Goal: Task Accomplishment & Management: Manage account settings

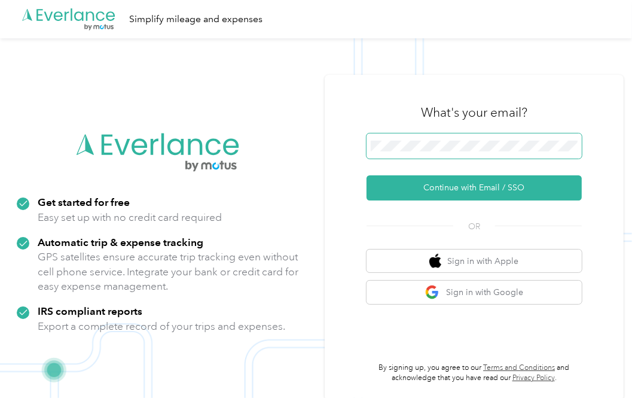
click at [457, 136] on span at bounding box center [473, 145] width 215 height 25
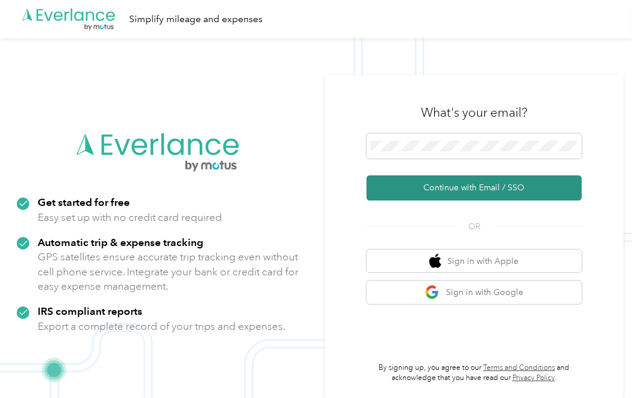
click at [454, 192] on button "Continue with Email / SSO" at bounding box center [473, 187] width 215 height 25
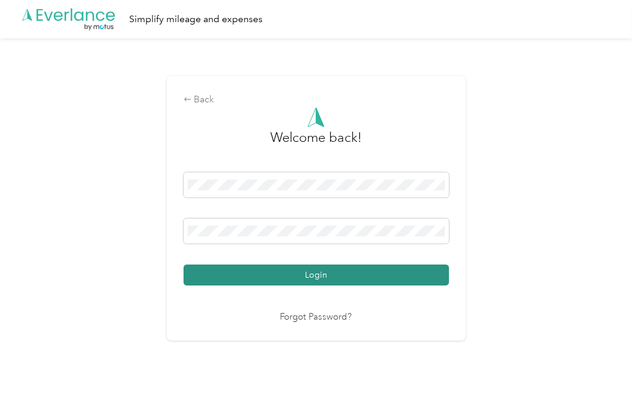
click at [325, 271] on button "Login" at bounding box center [316, 274] width 265 height 21
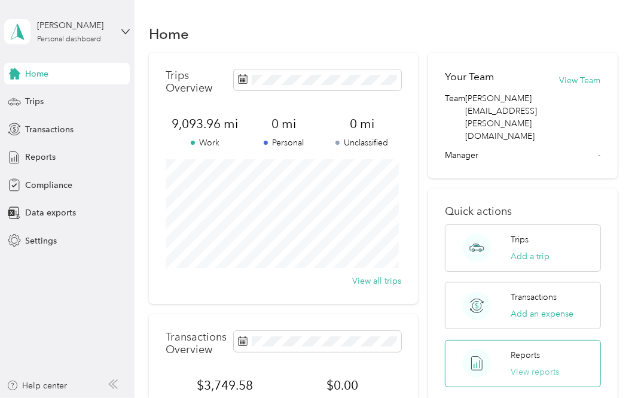
click at [522, 365] on button "View reports" at bounding box center [535, 371] width 48 height 13
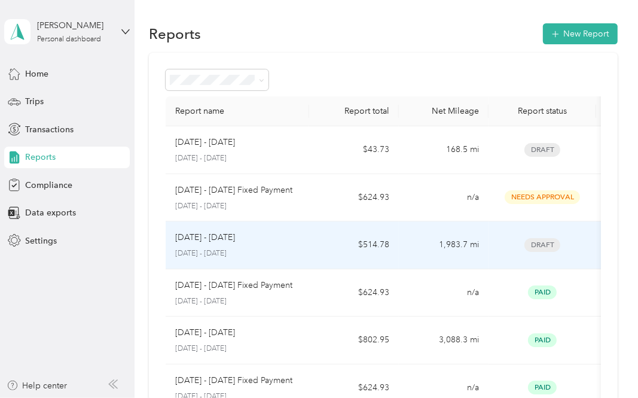
click at [283, 240] on div "[DATE] - [DATE]" at bounding box center [237, 237] width 124 height 13
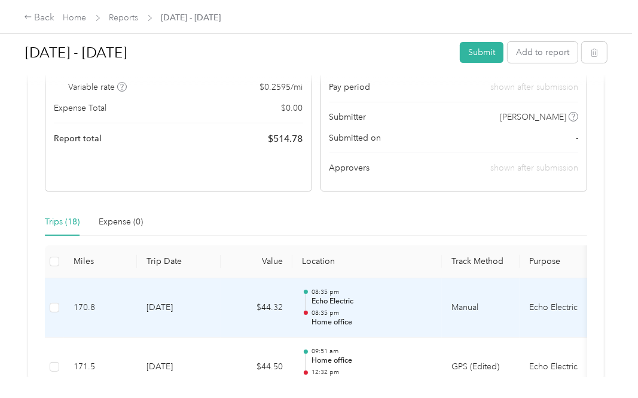
scroll to position [139, 0]
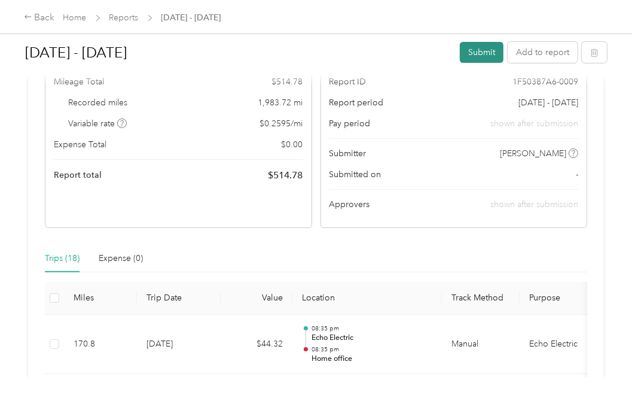
click at [472, 51] on button "Submit" at bounding box center [482, 52] width 44 height 21
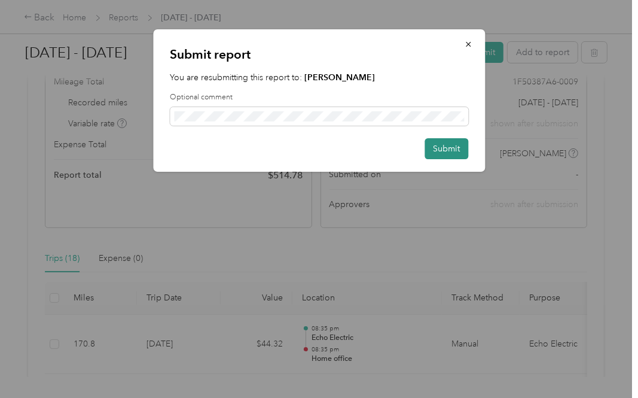
click at [441, 143] on button "Submit" at bounding box center [446, 148] width 44 height 21
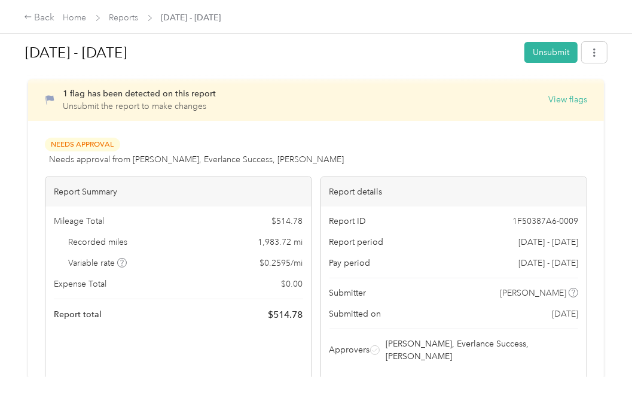
scroll to position [0, 0]
